Goal: Task Accomplishment & Management: Use online tool/utility

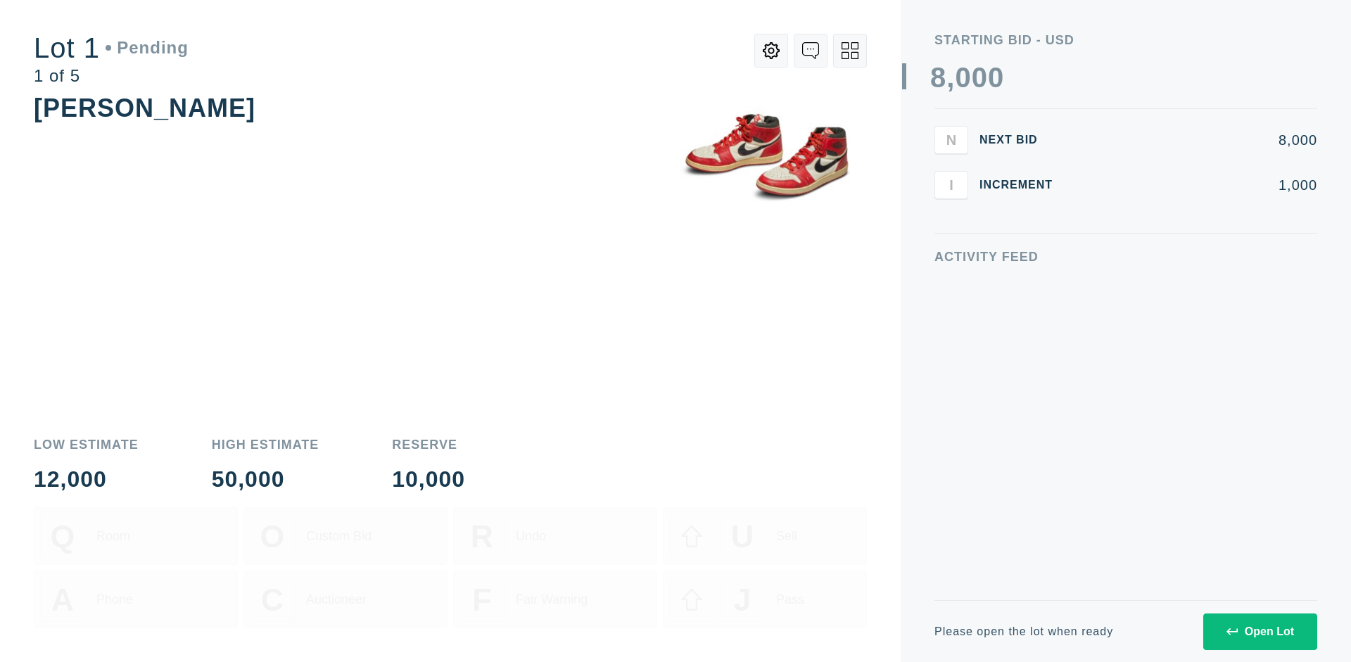
click at [1259, 631] on div "Open Lot" at bounding box center [1260, 631] width 68 height 13
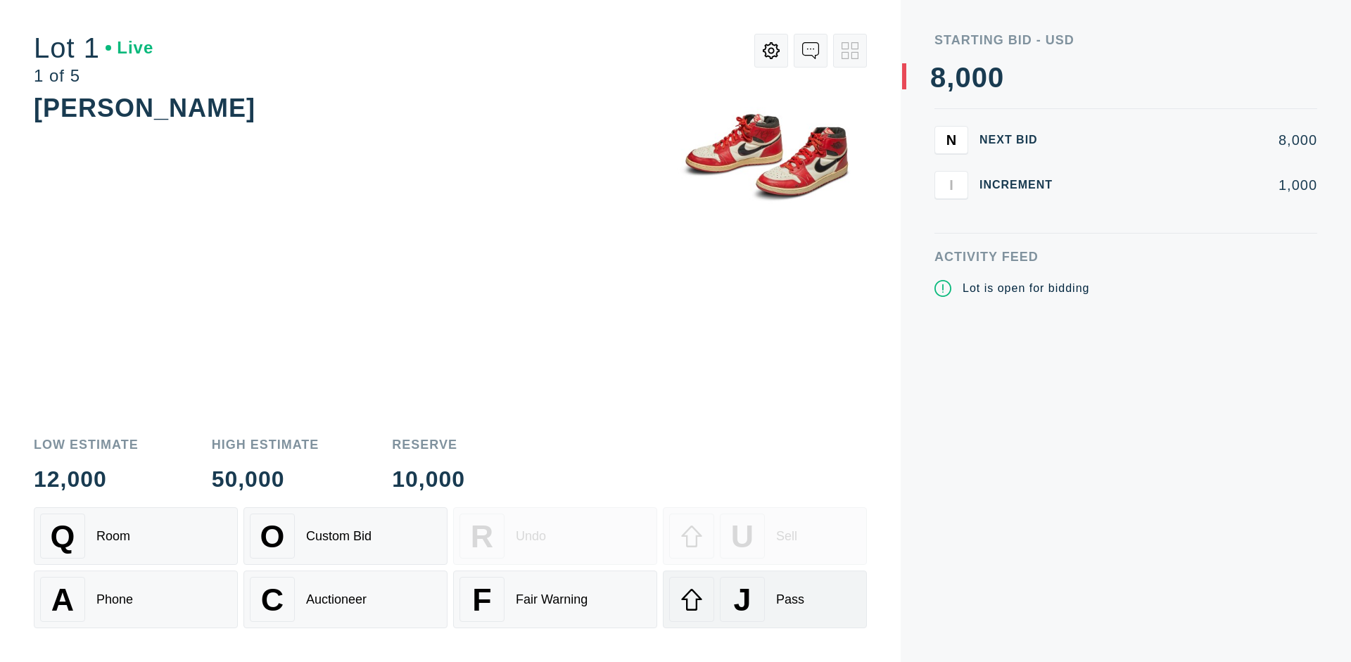
click at [765, 599] on div "J Pass" at bounding box center [764, 599] width 191 height 45
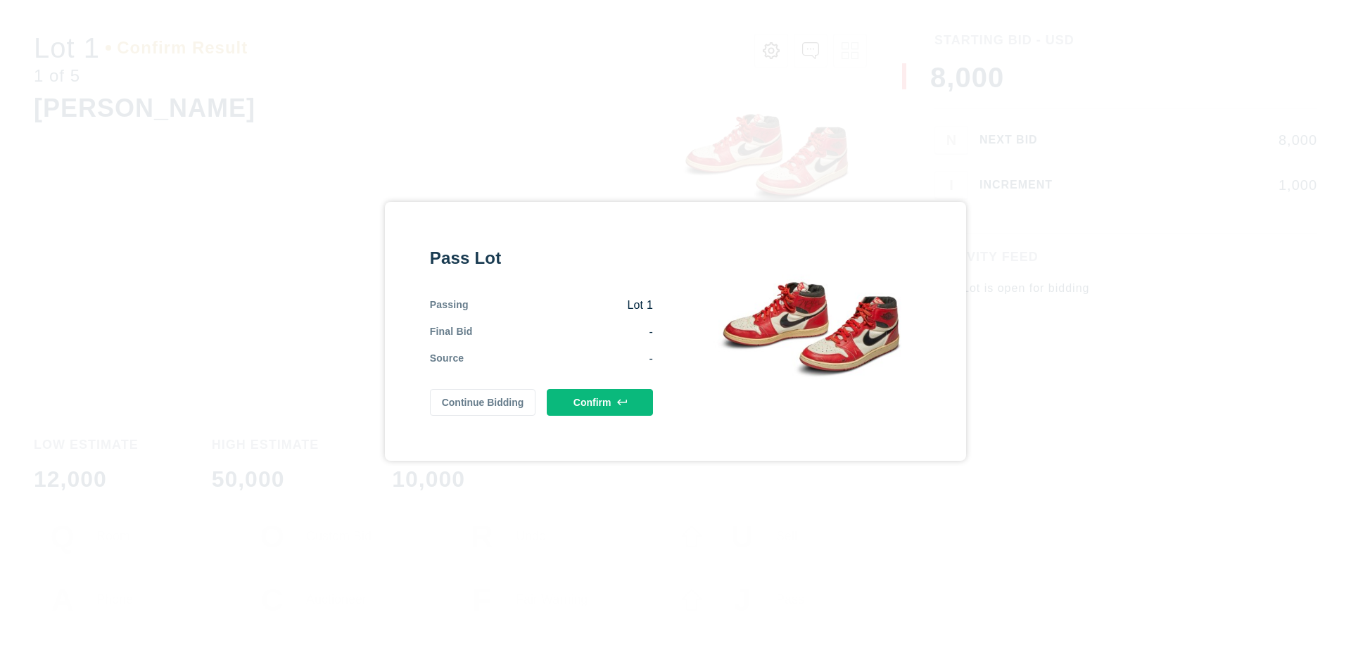
click at [600, 402] on button "Confirm" at bounding box center [600, 402] width 106 height 27
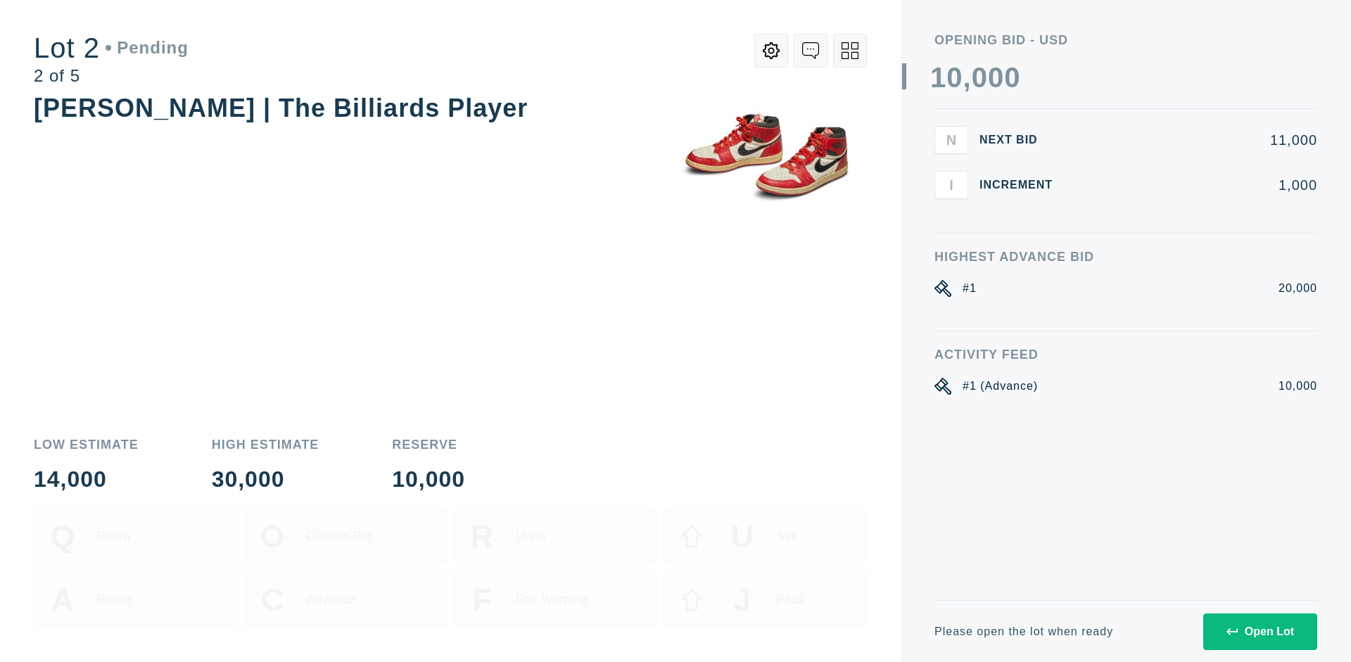
click at [1259, 631] on div "Open Lot" at bounding box center [1260, 631] width 68 height 13
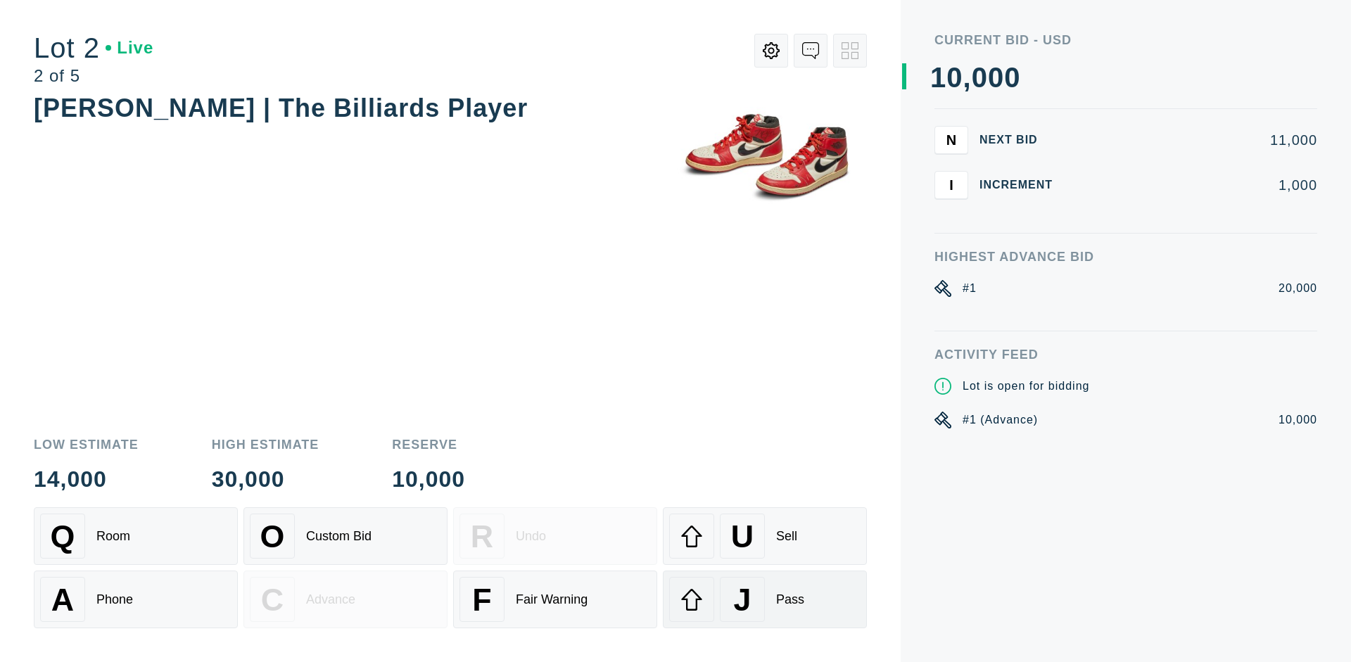
click at [765, 599] on div "J Pass" at bounding box center [764, 599] width 191 height 45
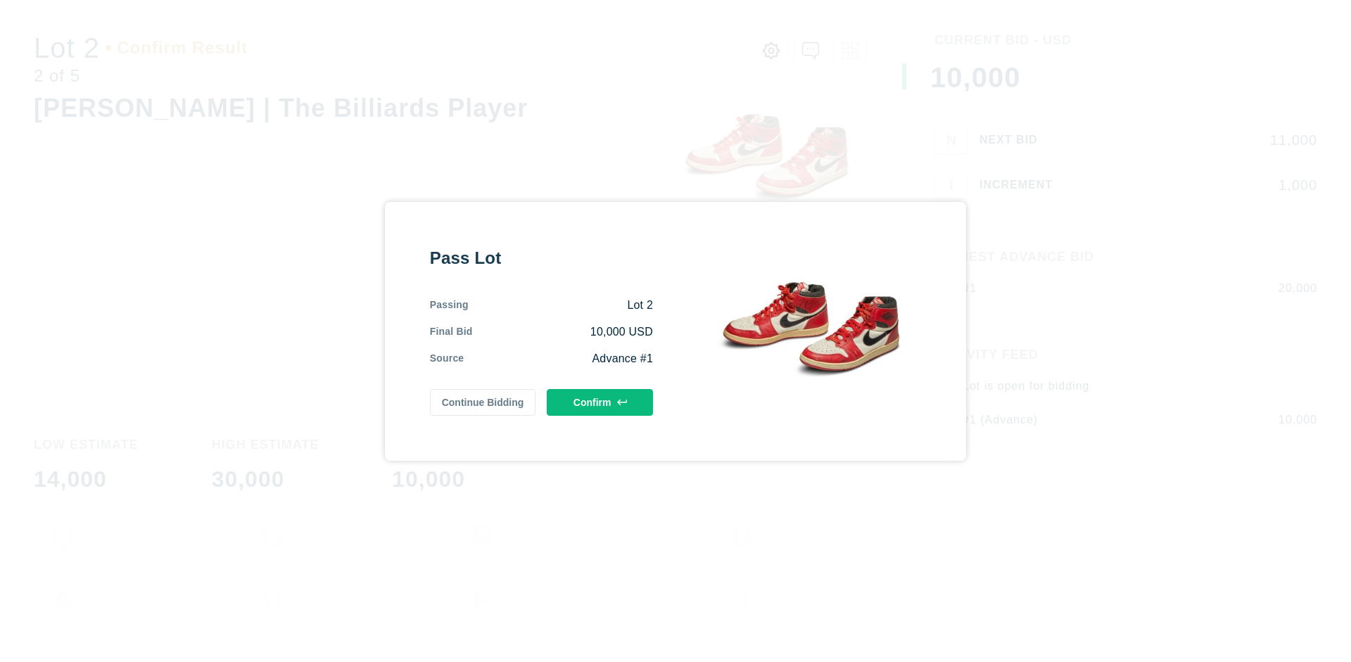
click at [600, 402] on button "Confirm" at bounding box center [600, 402] width 106 height 27
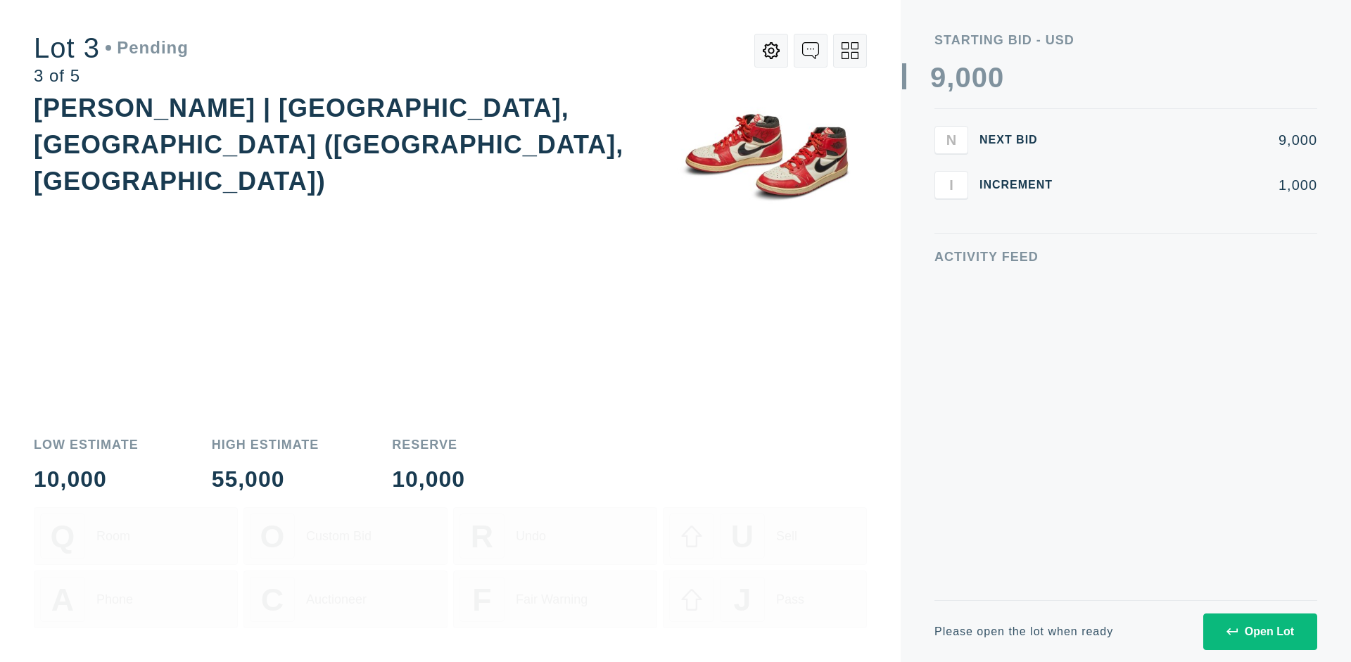
click at [1259, 631] on div "Open Lot" at bounding box center [1260, 631] width 68 height 13
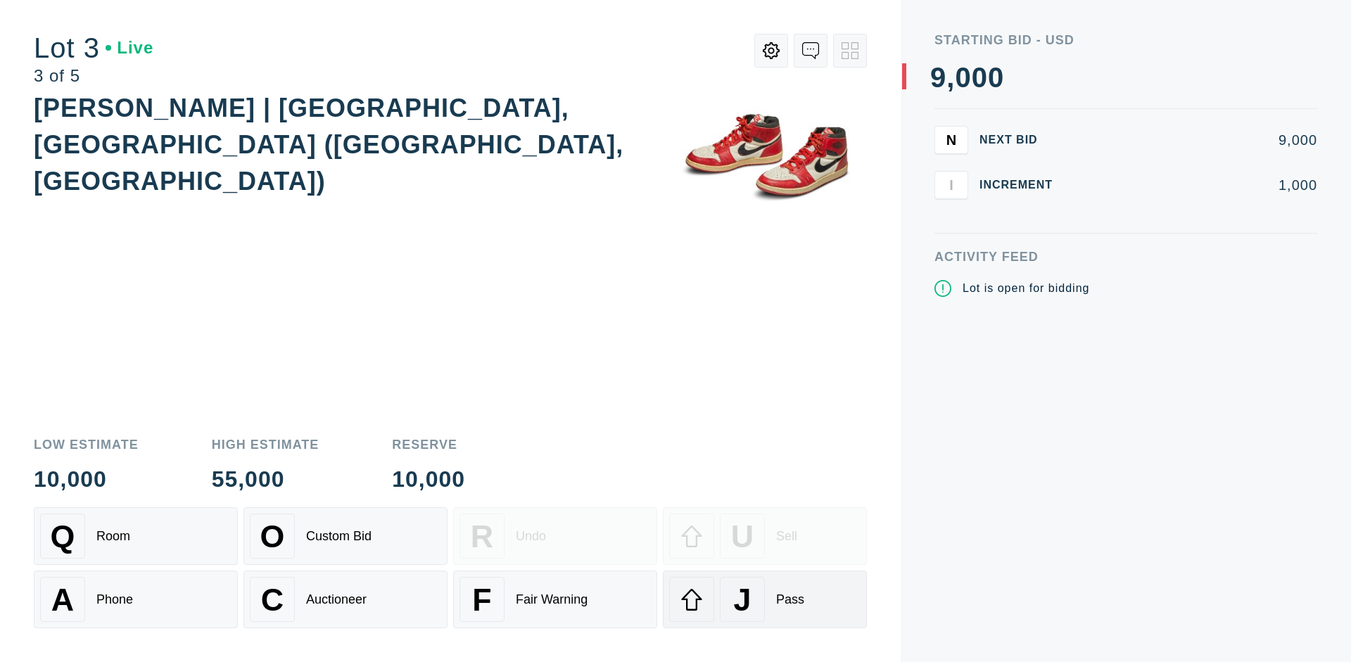
click at [765, 599] on div "J Pass" at bounding box center [764, 599] width 191 height 45
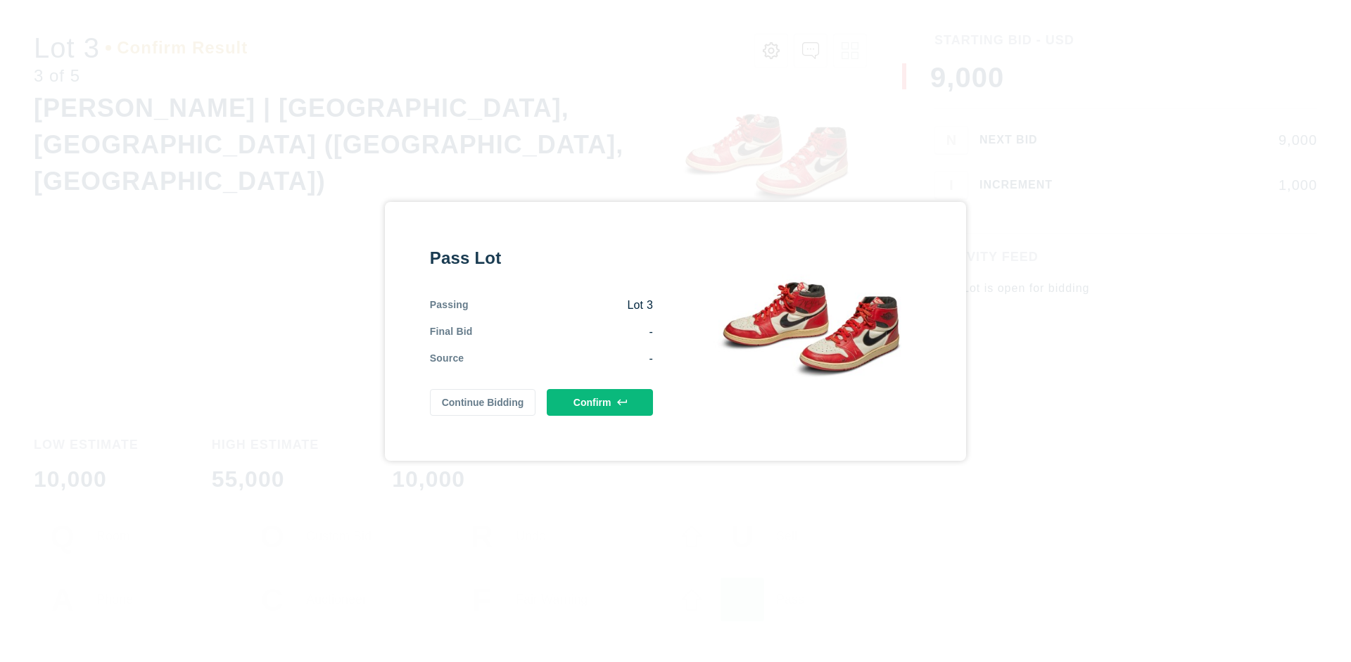
click at [600, 402] on button "Confirm" at bounding box center [600, 402] width 106 height 27
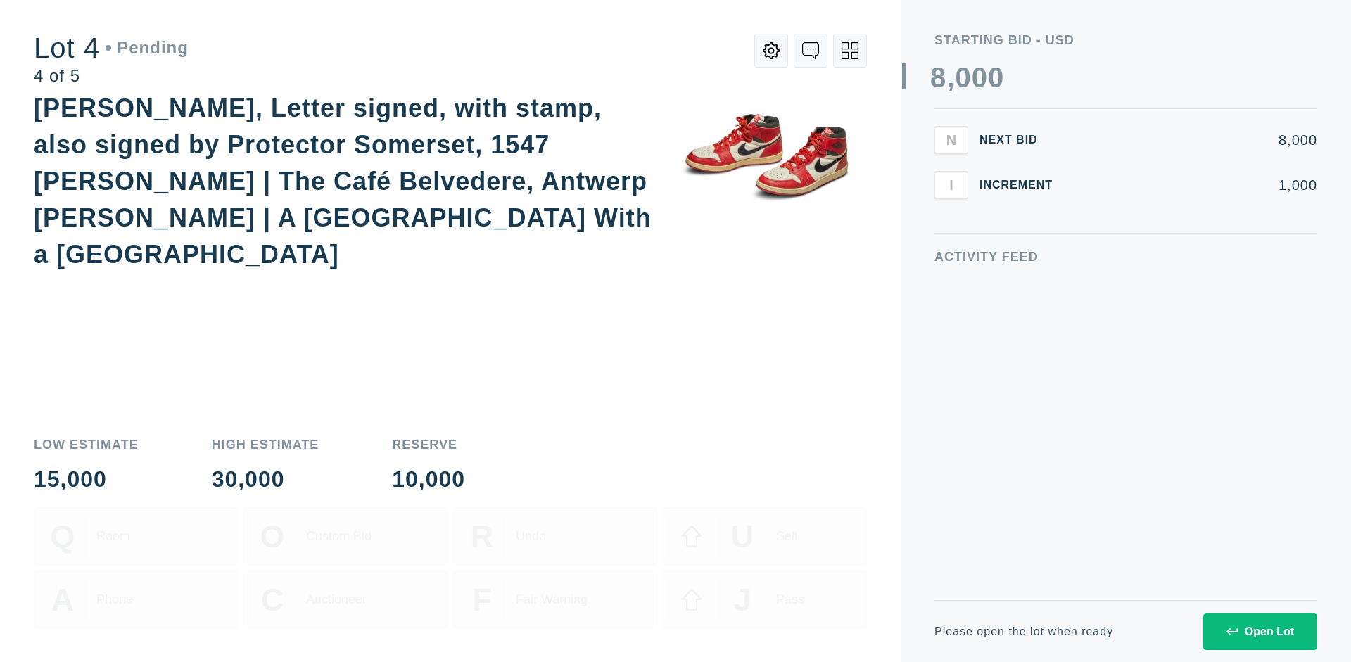
click at [850, 51] on icon at bounding box center [849, 50] width 17 height 17
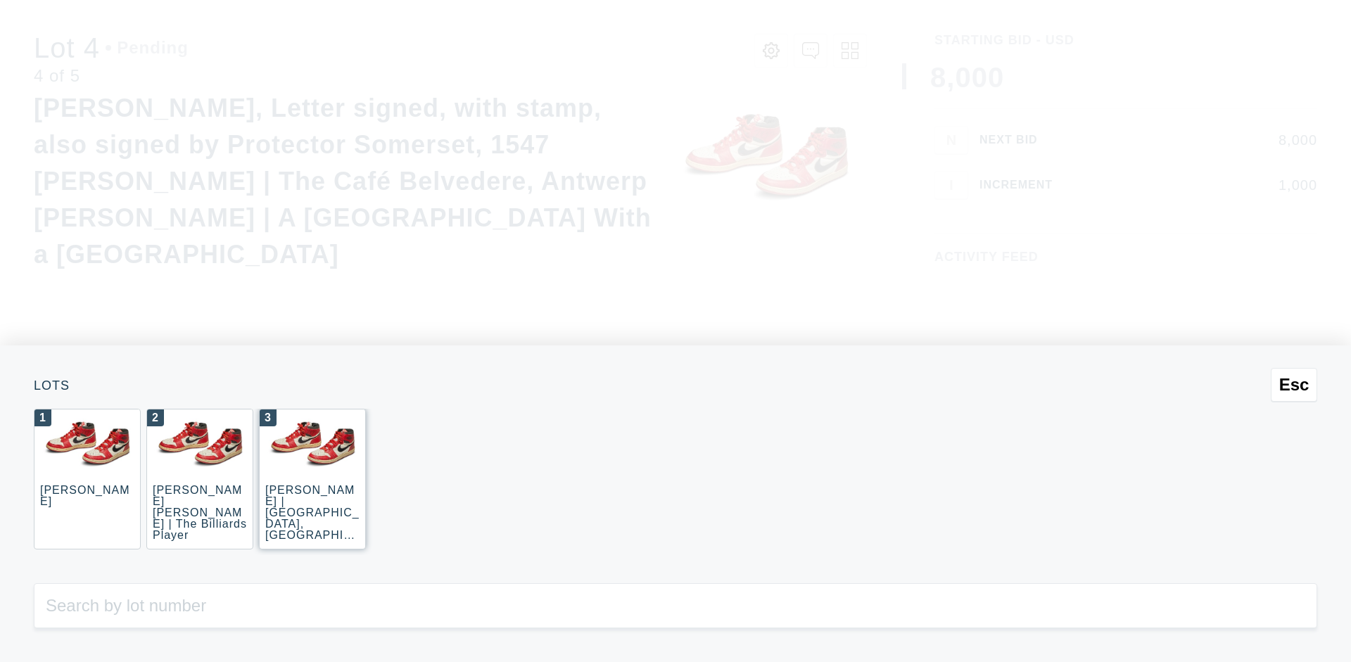
click at [312, 479] on div "3 JOAQUÍN SOROLLA | La Caleta, Málaga (La Caleta Beach, Málaga)" at bounding box center [312, 479] width 107 height 141
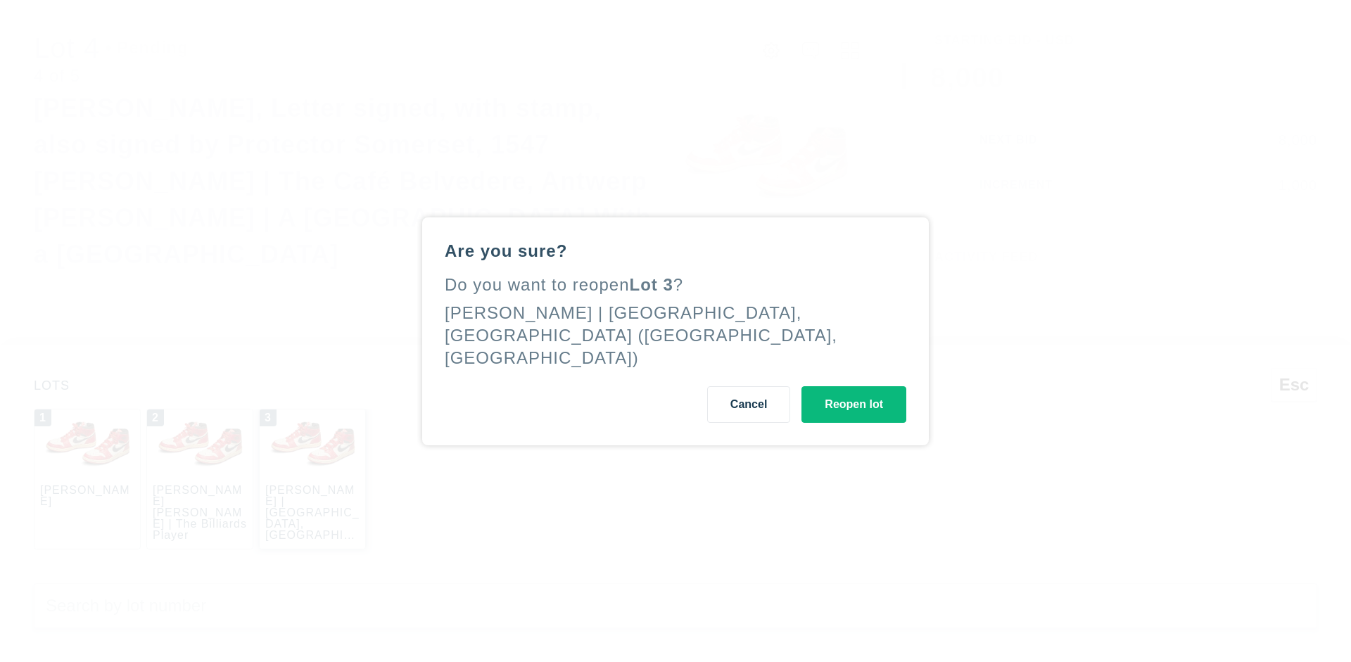
click at [853, 392] on button "Reopen lot" at bounding box center [853, 404] width 105 height 37
